Goal: Task Accomplishment & Management: Use online tool/utility

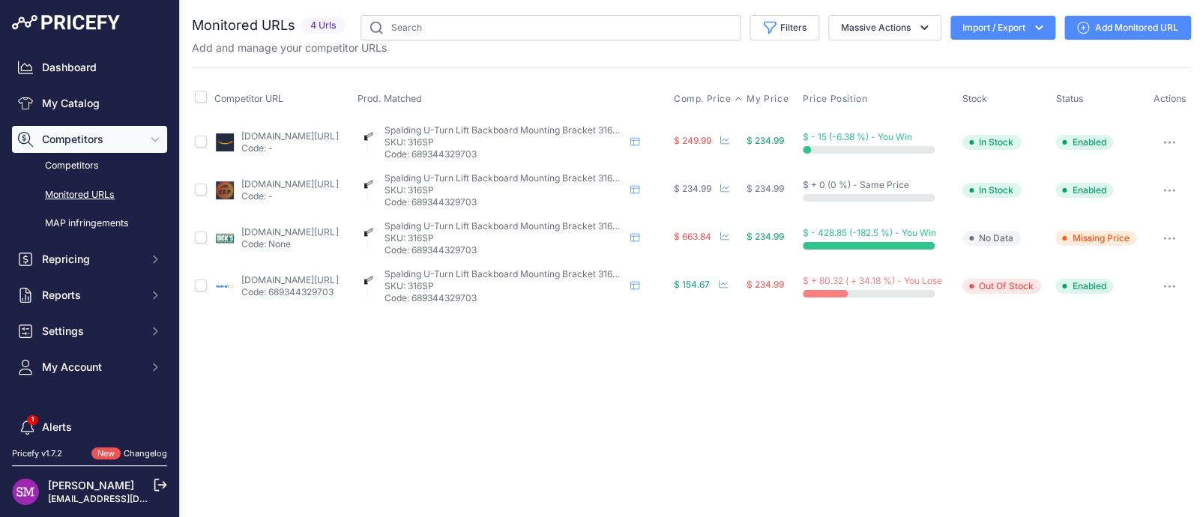
click at [732, 97] on span "Comp. Price" at bounding box center [703, 99] width 58 height 12
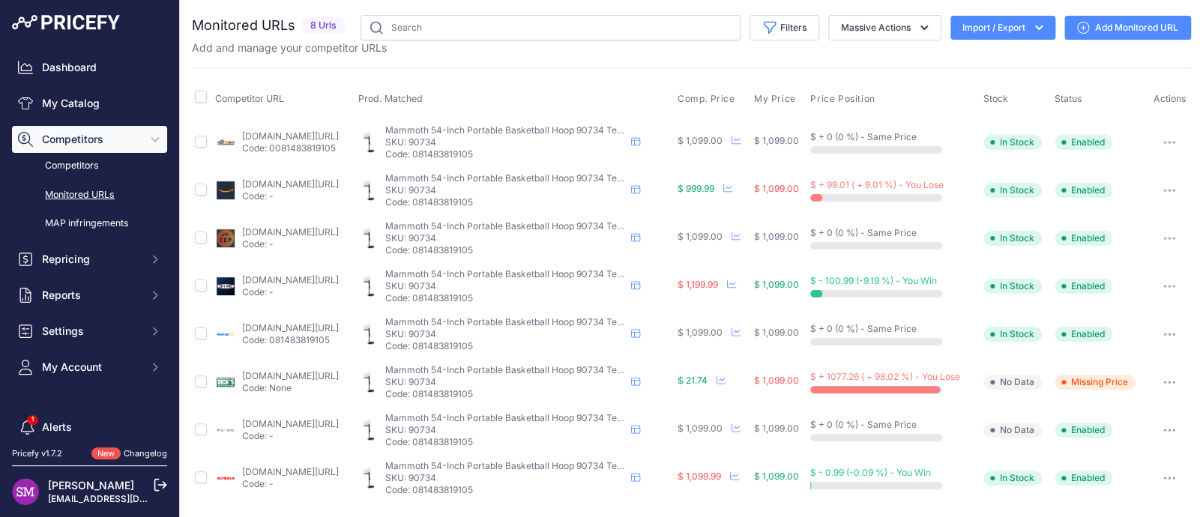
click at [277, 190] on p "Code: -" at bounding box center [290, 196] width 97 height 12
click at [277, 187] on link "amazon.com/lifetime-adjustable-portable-basketball-backboard/dp/b0bn9xy8ns?prir…" at bounding box center [290, 183] width 97 height 11
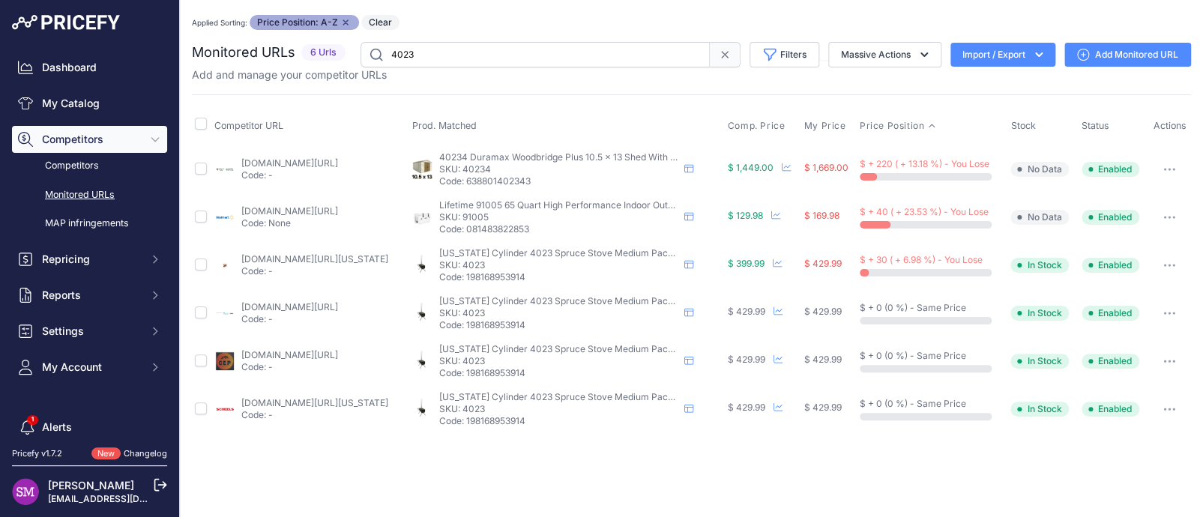
click at [672, 21] on div "Applied Sorting: Price Position: A-Z Remove sort option Clear" at bounding box center [691, 22] width 999 height 15
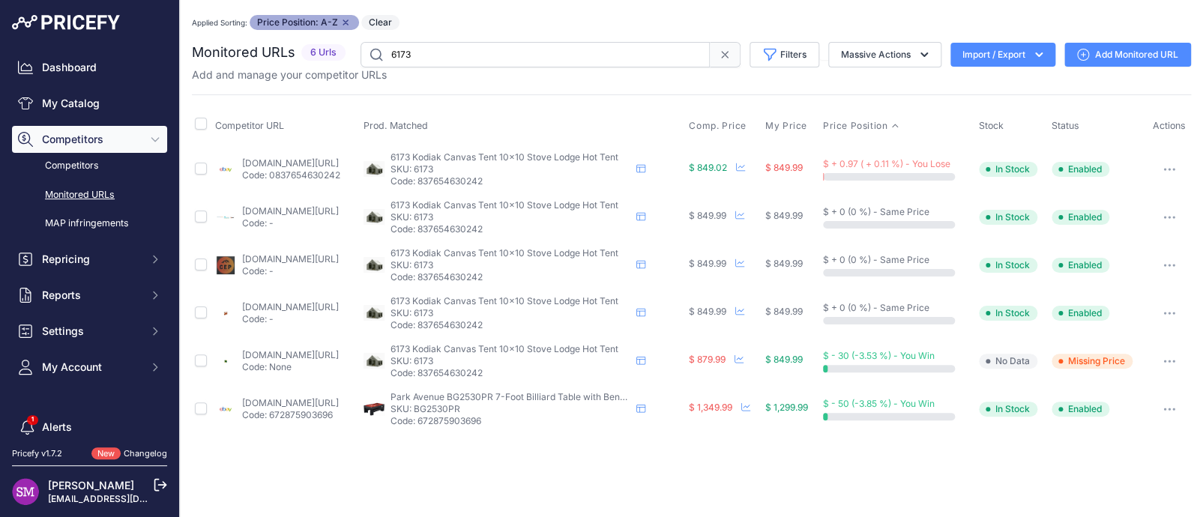
click at [292, 162] on link "[DOMAIN_NAME][URL]" at bounding box center [290, 162] width 97 height 11
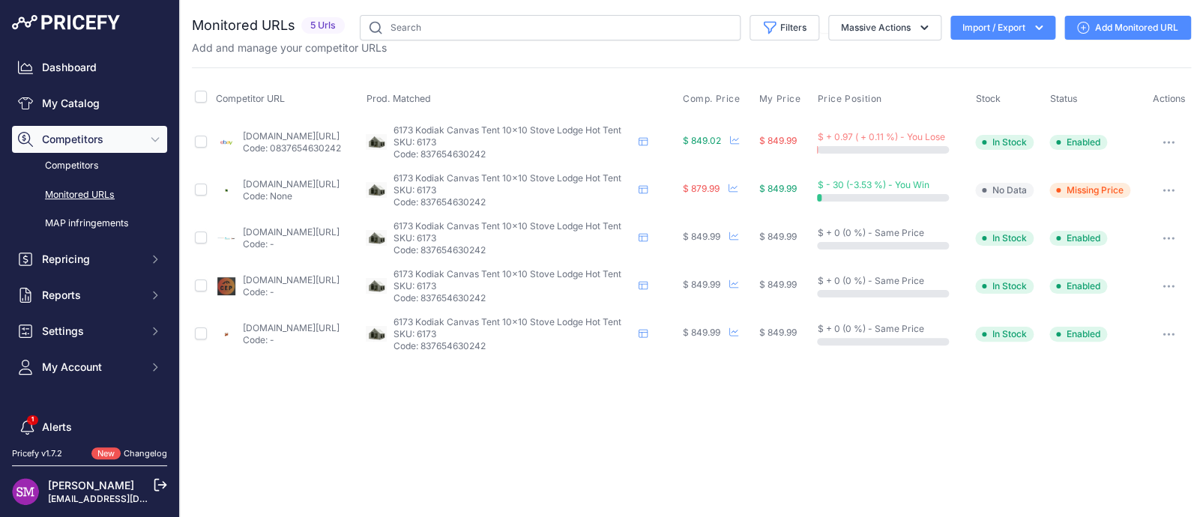
click at [1169, 137] on button "button" at bounding box center [1169, 142] width 30 height 21
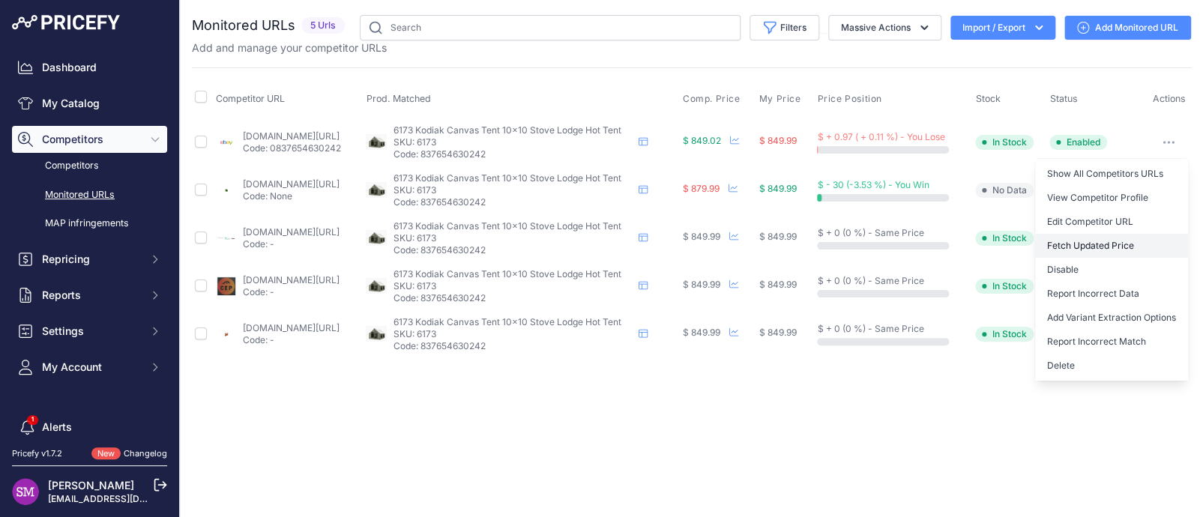
click at [1120, 241] on button "Fetch Updated Price" at bounding box center [1111, 246] width 153 height 24
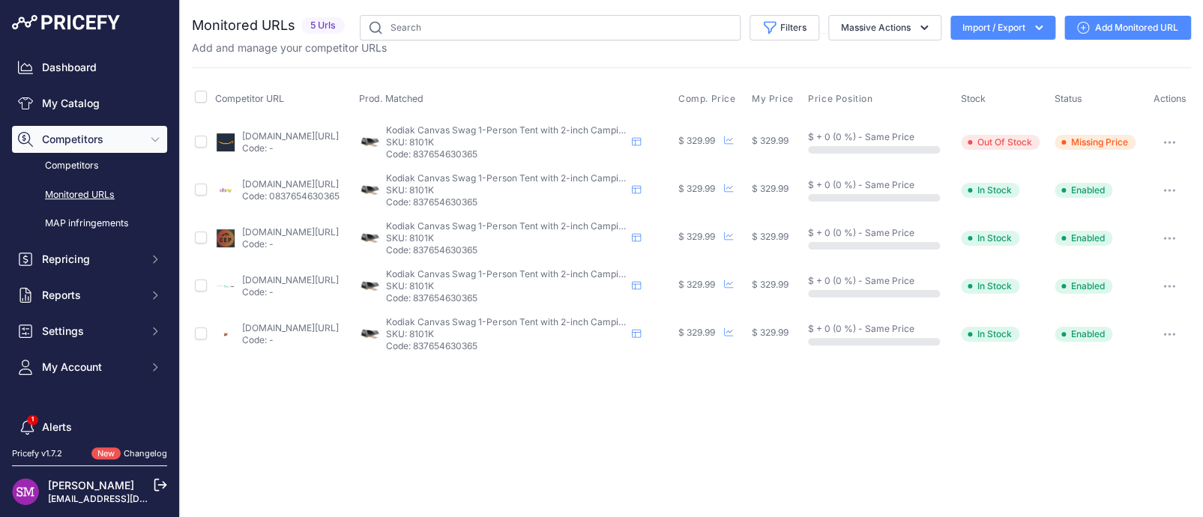
click at [266, 132] on link "[DOMAIN_NAME][URL]" at bounding box center [290, 135] width 97 height 11
click at [1166, 141] on icon "button" at bounding box center [1170, 142] width 12 height 3
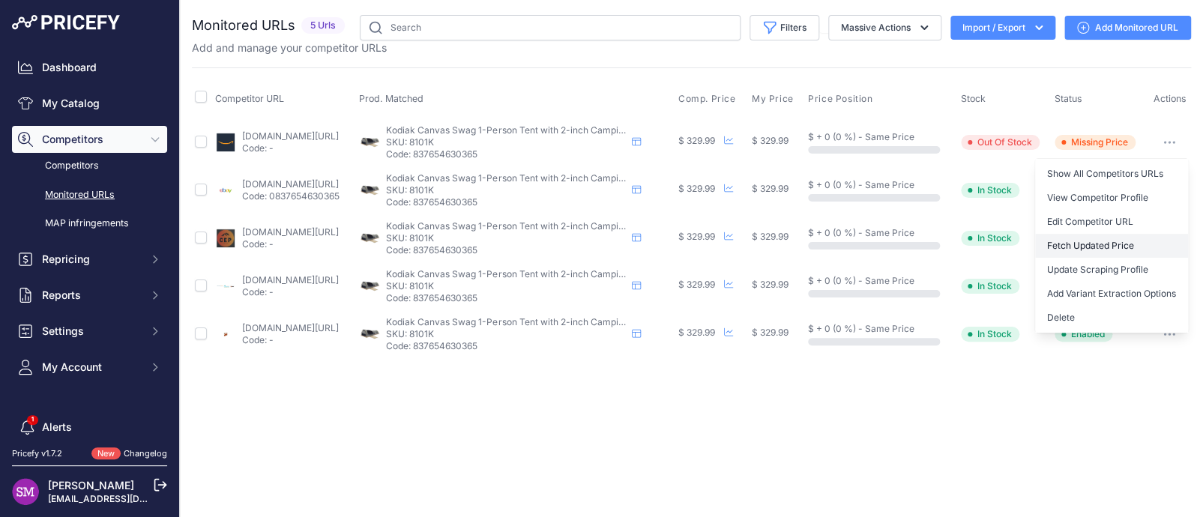
click at [1120, 235] on button "Fetch Updated Price" at bounding box center [1111, 246] width 153 height 24
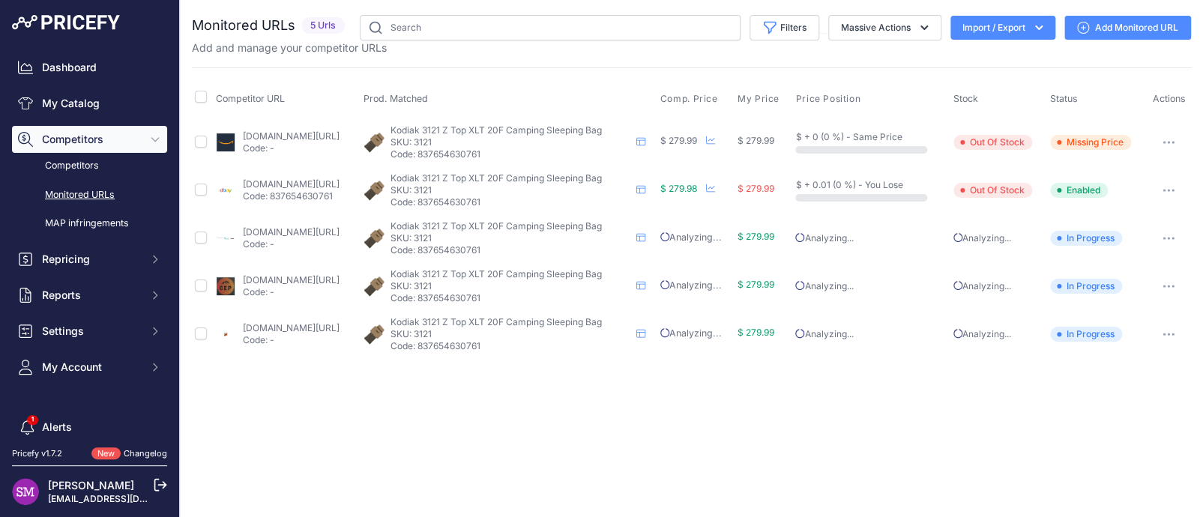
click at [264, 134] on link "[DOMAIN_NAME][URL]" at bounding box center [290, 135] width 97 height 11
click at [1170, 137] on button "button" at bounding box center [1169, 142] width 30 height 21
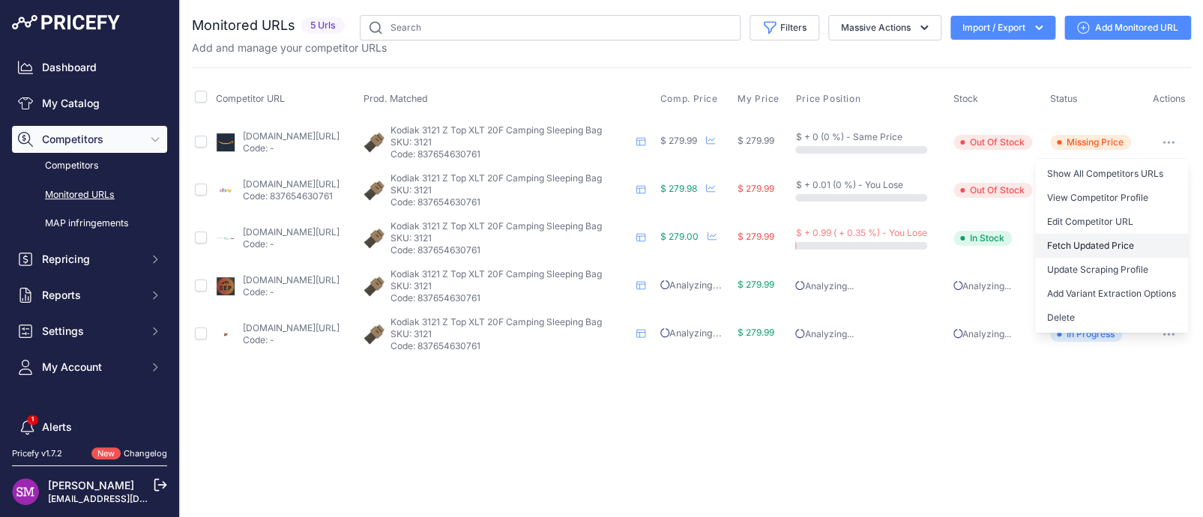
click at [1097, 244] on button "Fetch Updated Price" at bounding box center [1111, 246] width 153 height 24
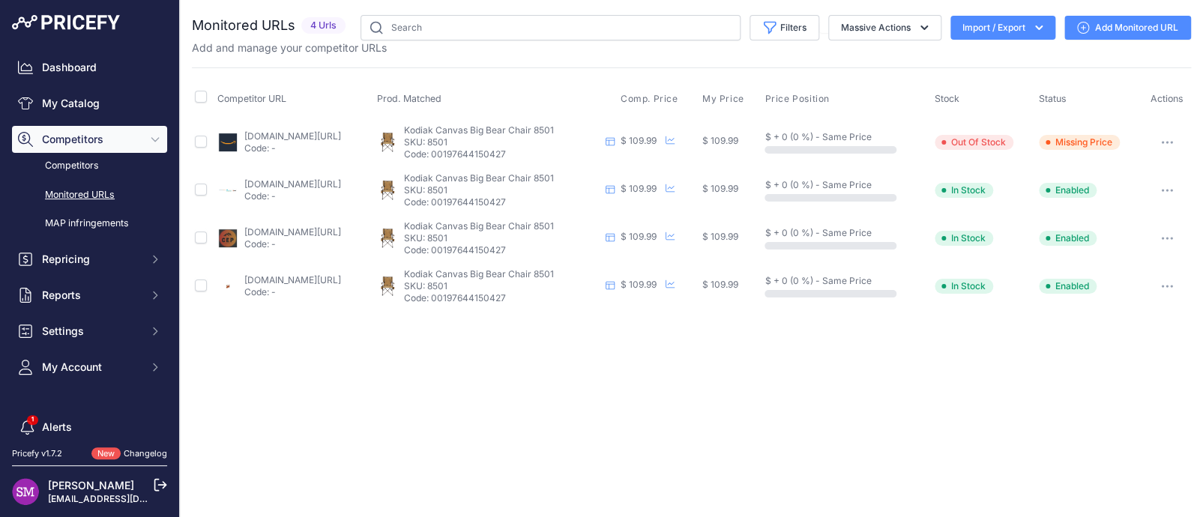
click at [286, 132] on link "amazon.com/gp/product/b0cpkxqvs2?prirule_jdsnikfkfjsd=9996" at bounding box center [292, 135] width 97 height 11
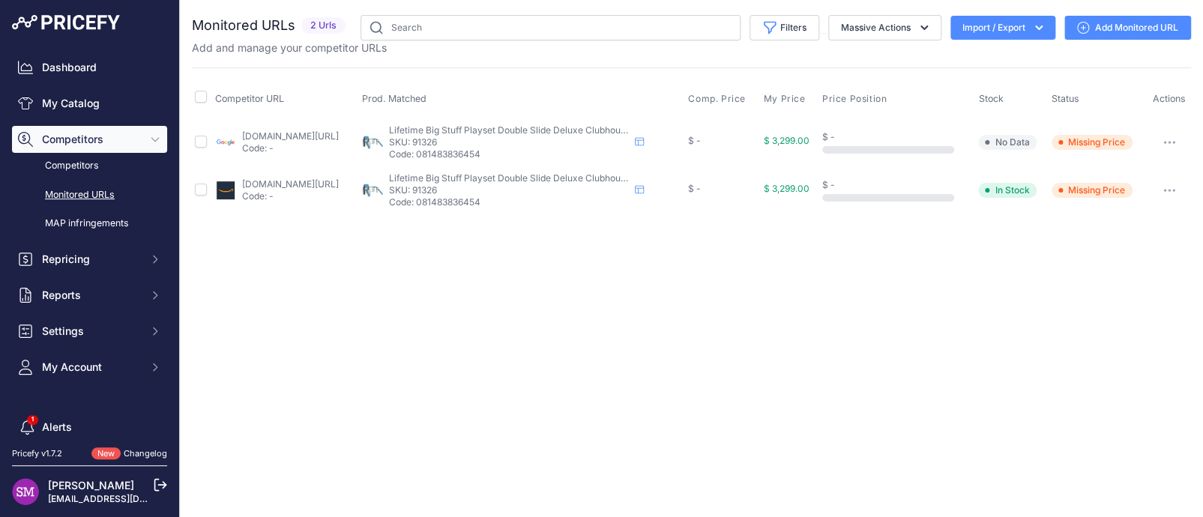
click at [301, 135] on link "google.com/shopping/product/14801610715069839238?prirule_jdsnikfkfjsd=9996" at bounding box center [290, 135] width 97 height 11
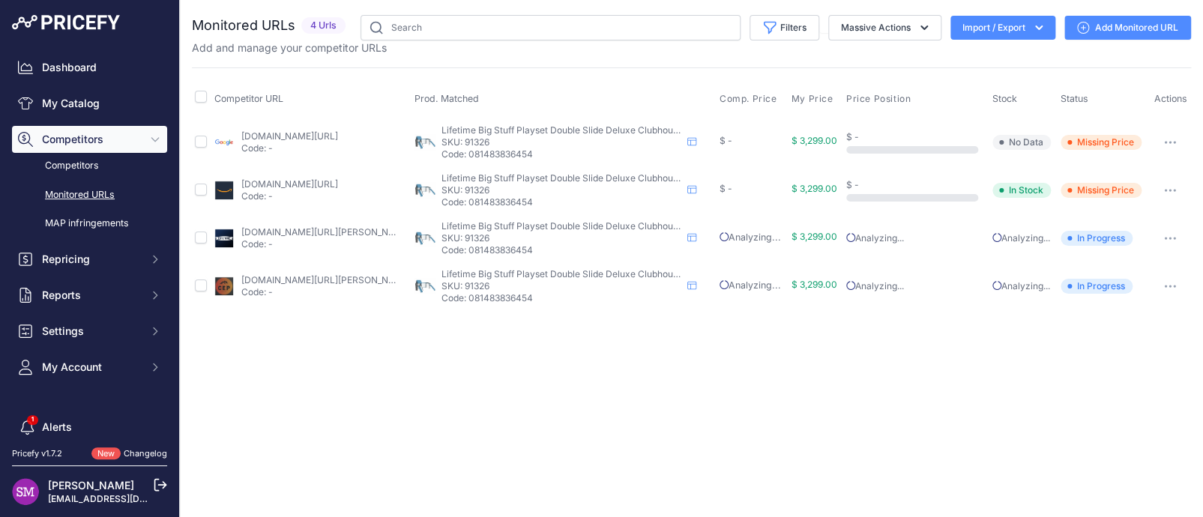
click at [277, 181] on link "amazon.com/gp/product/b0dnnvjj5r?prirule_jdsnikfkfjsd=9996" at bounding box center [289, 183] width 97 height 11
click at [292, 231] on link "lifetime.com/lifetime-91326-big-stuff-deluxe-playset-jay-blue?prirule_jdsnikfkf…" at bounding box center [325, 231] width 169 height 11
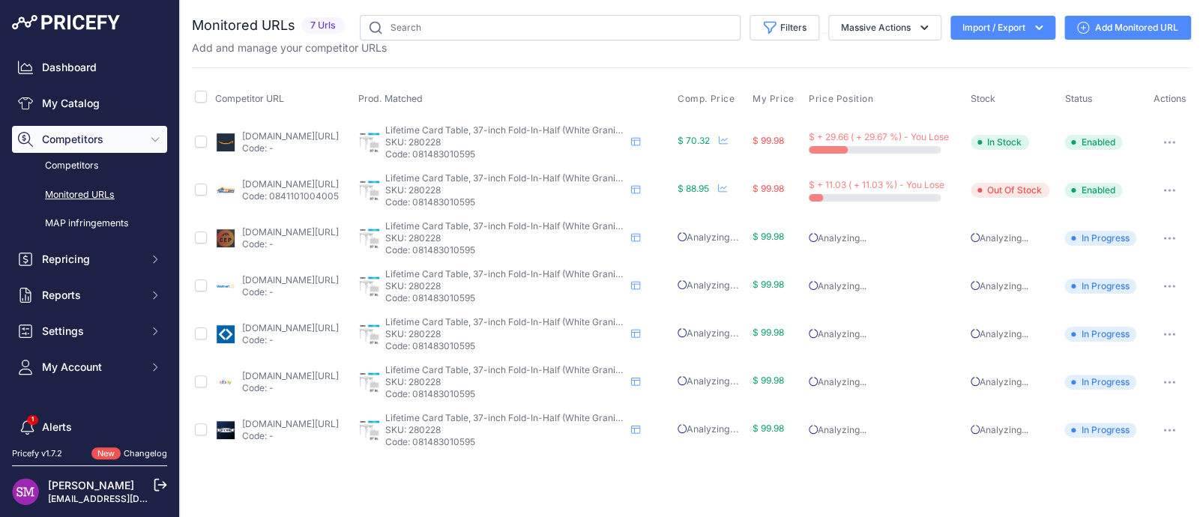
click at [300, 184] on link "kitsuperstore.com/tables/84-lifetime-34-inch-white-80273.html?prirule_jdsnikfkf…" at bounding box center [290, 183] width 97 height 11
